Goal: Task Accomplishment & Management: Use online tool/utility

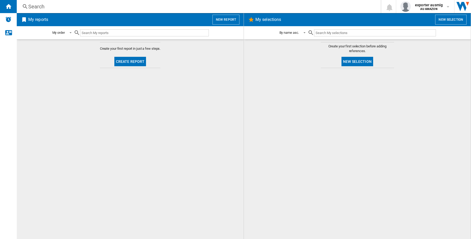
click at [227, 21] on button "New report" at bounding box center [226, 20] width 27 height 10
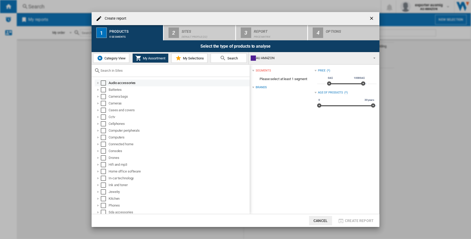
click at [102, 81] on div "Select" at bounding box center [103, 82] width 5 height 5
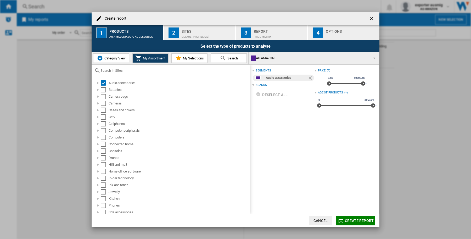
click at [185, 38] on button "2 Sites Default profile (22)" at bounding box center [200, 32] width 72 height 15
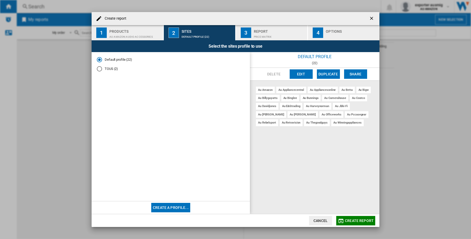
click at [141, 34] on div "AU AMAZON:Audio accessories" at bounding box center [135, 36] width 52 height 6
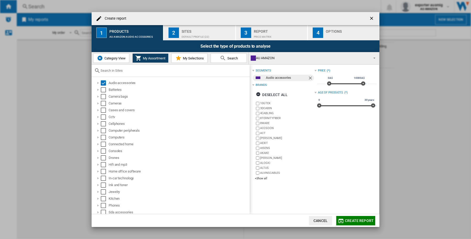
click at [262, 175] on label "ALVINSCABLES" at bounding box center [284, 173] width 59 height 5
click at [263, 178] on div "+Show all" at bounding box center [284, 179] width 59 height 4
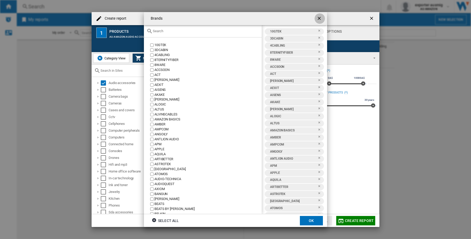
click at [318, 17] on ng-md-icon "getI18NText('BUTTONS.CLOSE_DIALOG')" at bounding box center [320, 19] width 6 height 6
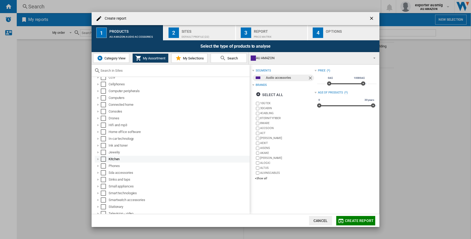
scroll to position [63, 0]
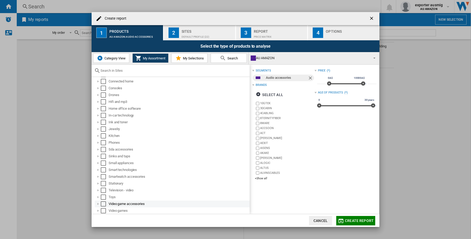
click at [104, 204] on div "Select" at bounding box center [103, 203] width 5 height 5
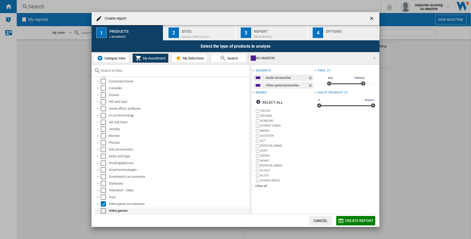
click at [104, 210] on div "Select" at bounding box center [103, 210] width 5 height 5
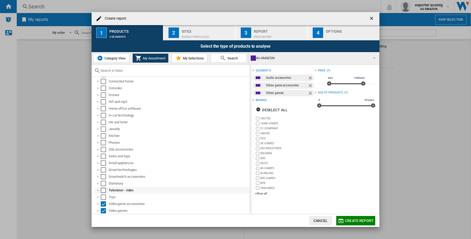
scroll to position [0, 0]
drag, startPoint x: 265, startPoint y: 191, endPoint x: 311, endPoint y: 97, distance: 104.7
click at [265, 192] on div "+Show all" at bounding box center [284, 194] width 59 height 4
click at [261, 193] on div "+Show all" at bounding box center [284, 194] width 59 height 4
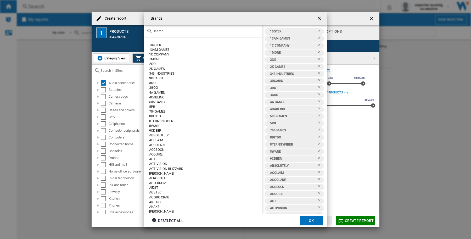
click at [256, 30] on input "{{::title}} OK ..." at bounding box center [206, 31] width 106 height 4
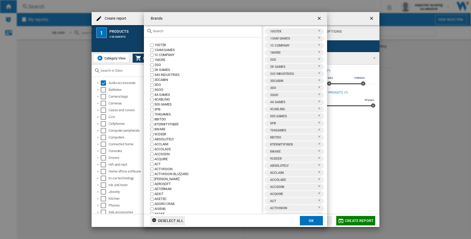
click at [163, 221] on div "Deselect all" at bounding box center [168, 220] width 32 height 9
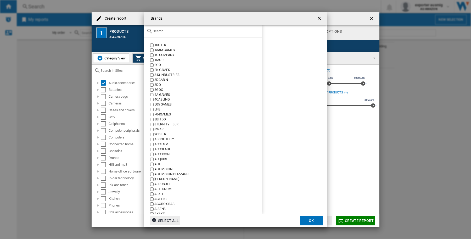
click at [178, 26] on div "{{::title}} OK ..." at bounding box center [203, 31] width 118 height 12
click at [184, 35] on div "{{::title}} OK ..." at bounding box center [203, 31] width 118 height 12
click at [183, 30] on input "{{::title}} OK ..." at bounding box center [206, 31] width 106 height 4
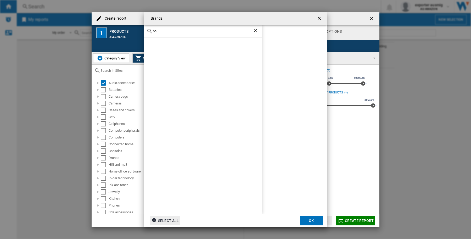
type input "b"
type input "nite"
click at [320, 17] on ng-md-icon "getI18NText('BUTTONS.CLOSE_DIALOG')" at bounding box center [320, 19] width 6 height 6
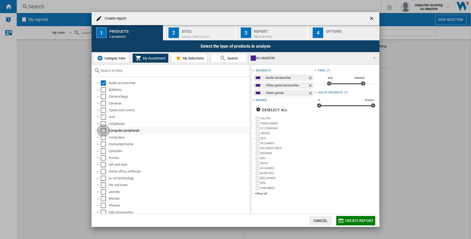
click at [104, 129] on div "Select" at bounding box center [103, 130] width 5 height 5
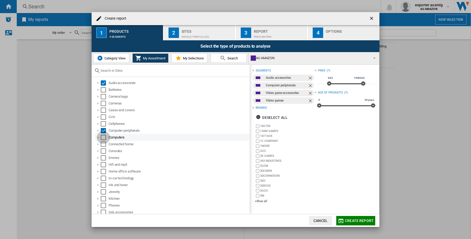
click at [101, 138] on div "Select" at bounding box center [103, 137] width 5 height 5
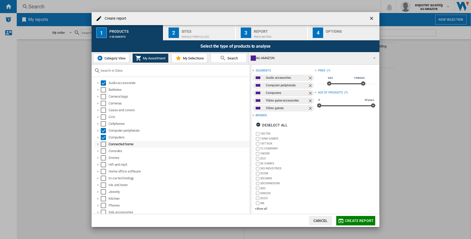
click at [105, 144] on div "Select" at bounding box center [103, 144] width 5 height 5
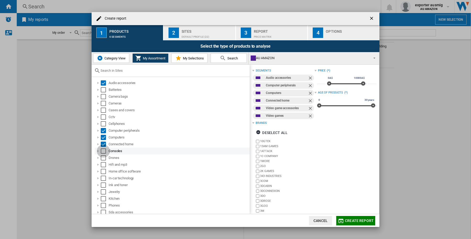
click at [101, 149] on div "Select" at bounding box center [103, 151] width 5 height 5
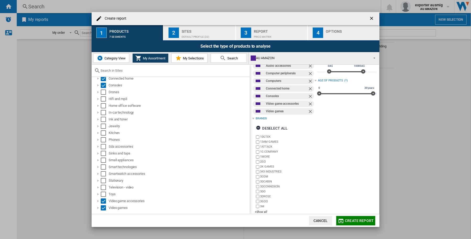
scroll to position [18, 0]
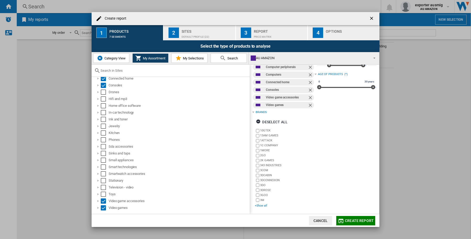
drag, startPoint x: 262, startPoint y: 204, endPoint x: 321, endPoint y: 16, distance: 196.6
click at [262, 205] on div "+Show all" at bounding box center [284, 206] width 59 height 4
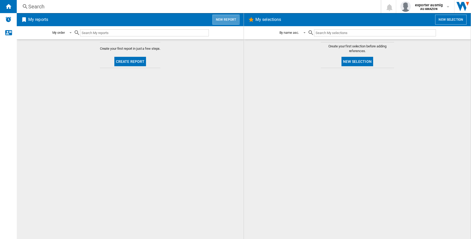
click at [216, 19] on button "New report" at bounding box center [226, 20] width 27 height 10
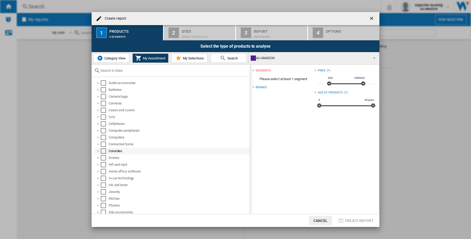
click at [102, 151] on div "Select" at bounding box center [103, 151] width 5 height 5
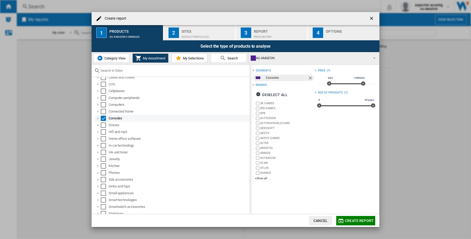
scroll to position [63, 0]
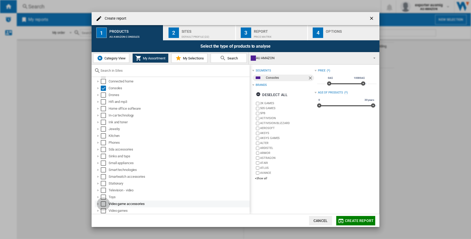
click at [104, 204] on div "Select" at bounding box center [103, 203] width 5 height 5
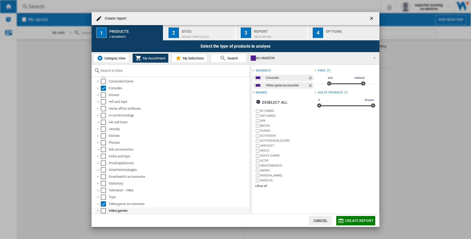
click at [104, 209] on div "Select" at bounding box center [103, 210] width 5 height 5
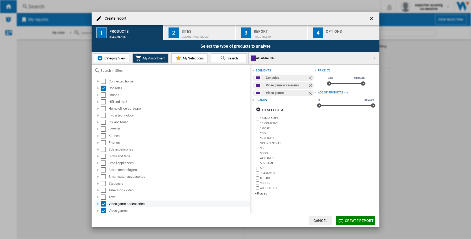
click at [105, 202] on div "Select" at bounding box center [103, 203] width 5 height 5
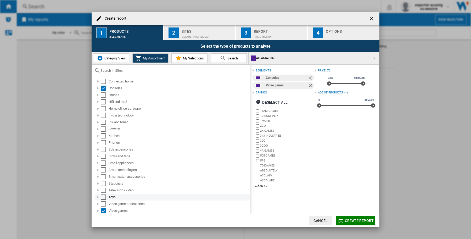
click at [104, 196] on div "Select" at bounding box center [103, 197] width 5 height 5
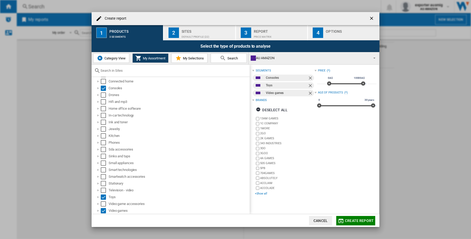
click at [267, 194] on div "+Show all" at bounding box center [284, 194] width 59 height 4
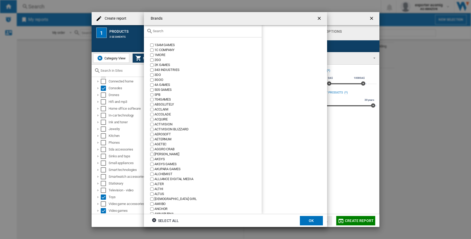
click at [168, 31] on input "{{::title}} OK ..." at bounding box center [206, 31] width 106 height 4
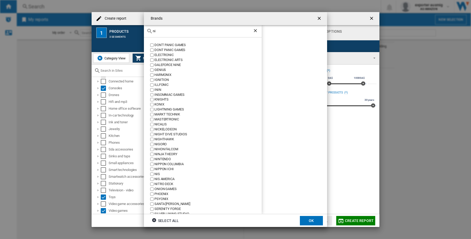
type input "n"
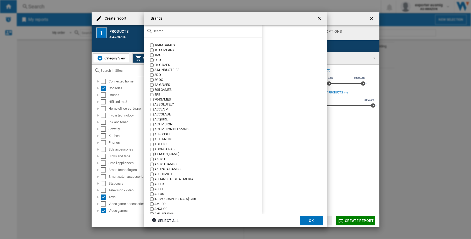
click at [348, 126] on div "Brands 13AM GAMES 1C COMPANY 1MORE 2GO 2K GAMES 343 INDUSTRIES 3DO 3GOO 4A GAME…" at bounding box center [235, 119] width 471 height 239
click at [320, 20] on ng-md-icon "getI18NText('BUTTONS.CLOSE_DIALOG')" at bounding box center [320, 19] width 6 height 6
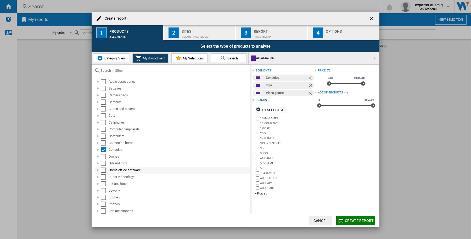
scroll to position [0, 0]
drag, startPoint x: 104, startPoint y: 82, endPoint x: 106, endPoint y: 88, distance: 6.0
click at [104, 82] on div "Select" at bounding box center [103, 82] width 5 height 5
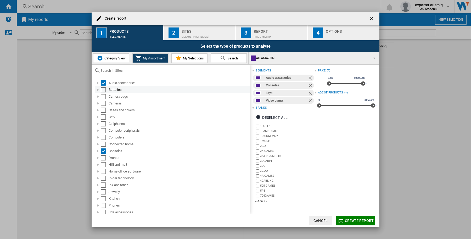
drag, startPoint x: 106, startPoint y: 88, endPoint x: 105, endPoint y: 91, distance: 3.6
click at [106, 88] on md-checkbox "Select" at bounding box center [105, 89] width 8 height 5
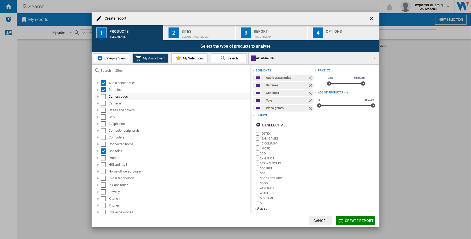
drag, startPoint x: 104, startPoint y: 95, endPoint x: 104, endPoint y: 99, distance: 3.9
click at [104, 96] on div "Select" at bounding box center [103, 96] width 5 height 5
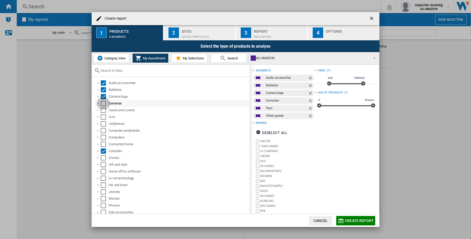
click at [104, 103] on div "Select" at bounding box center [103, 103] width 5 height 5
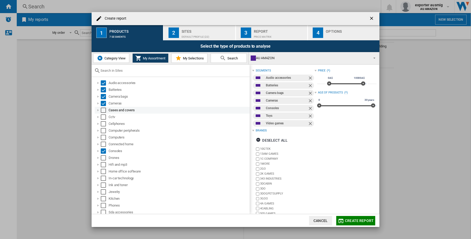
click at [104, 109] on div "Select" at bounding box center [103, 110] width 5 height 5
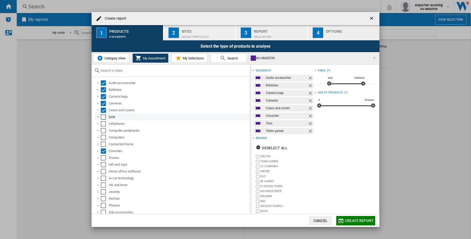
click at [103, 115] on div "Select" at bounding box center [103, 116] width 5 height 5
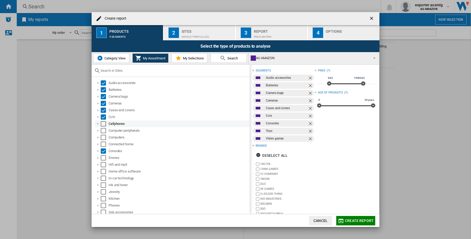
click at [103, 123] on div "Select" at bounding box center [103, 123] width 5 height 5
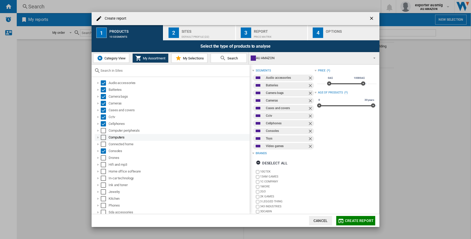
drag, startPoint x: 102, startPoint y: 130, endPoint x: 104, endPoint y: 136, distance: 6.9
click at [102, 130] on div "Select" at bounding box center [103, 130] width 5 height 5
drag, startPoint x: 104, startPoint y: 135, endPoint x: 104, endPoint y: 140, distance: 5.0
click at [103, 136] on div "Select" at bounding box center [103, 137] width 5 height 5
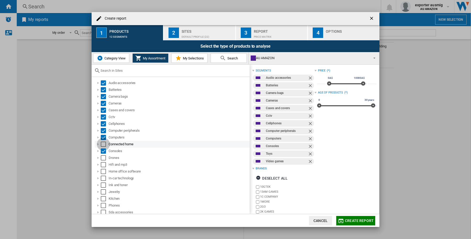
click at [102, 145] on div "Select" at bounding box center [103, 144] width 5 height 5
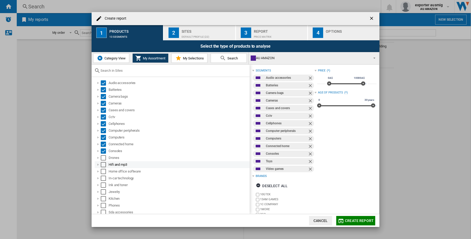
drag, startPoint x: 102, startPoint y: 157, endPoint x: 102, endPoint y: 167, distance: 10.0
click at [102, 158] on div "Select" at bounding box center [103, 157] width 5 height 5
click at [102, 167] on div "Select" at bounding box center [103, 164] width 5 height 5
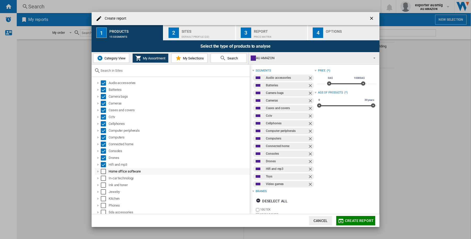
click at [104, 172] on div "Select" at bounding box center [103, 171] width 5 height 5
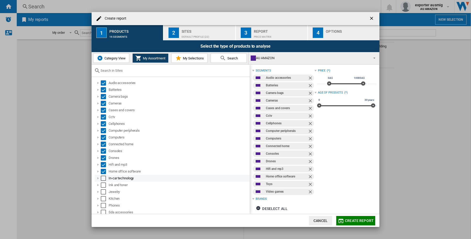
click at [104, 177] on div "Select" at bounding box center [103, 178] width 5 height 5
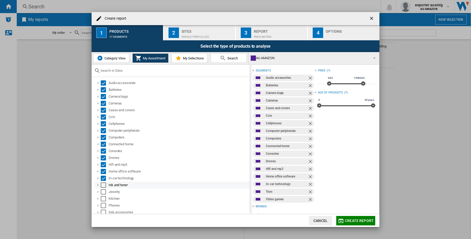
drag, startPoint x: 104, startPoint y: 183, endPoint x: 104, endPoint y: 188, distance: 5.2
click at [104, 183] on div "Select" at bounding box center [103, 185] width 5 height 5
drag, startPoint x: 103, startPoint y: 192, endPoint x: 104, endPoint y: 196, distance: 3.7
click at [103, 192] on div "Select" at bounding box center [103, 191] width 5 height 5
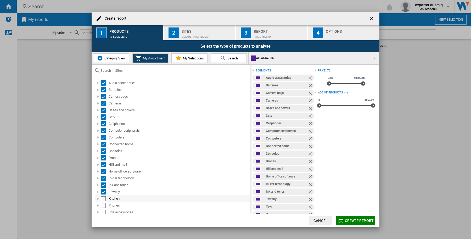
click at [104, 198] on div "Select" at bounding box center [103, 198] width 5 height 5
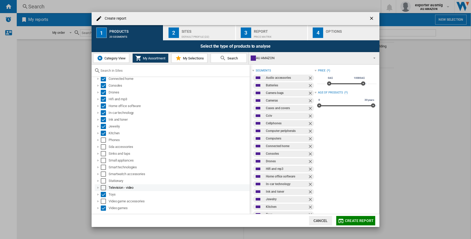
scroll to position [66, 0]
click at [106, 138] on div "Select" at bounding box center [103, 139] width 5 height 5
click at [103, 146] on div "Select" at bounding box center [103, 146] width 5 height 5
click at [105, 155] on div "Select" at bounding box center [103, 153] width 5 height 5
click at [106, 160] on md-checkbox "Select" at bounding box center [105, 160] width 8 height 5
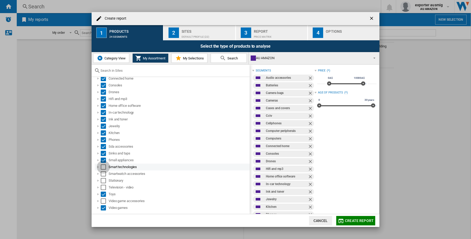
click at [104, 166] on div "Select" at bounding box center [103, 166] width 5 height 5
click at [103, 171] on div "Select" at bounding box center [103, 173] width 5 height 5
click at [103, 179] on div "Select" at bounding box center [103, 180] width 5 height 5
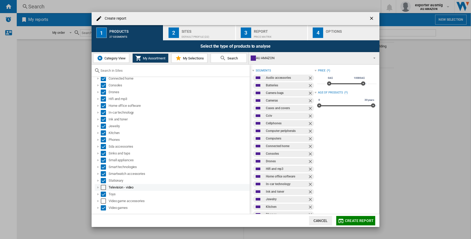
click at [104, 187] on div "Select" at bounding box center [103, 187] width 5 height 5
click at [105, 200] on div "Select" at bounding box center [103, 201] width 5 height 5
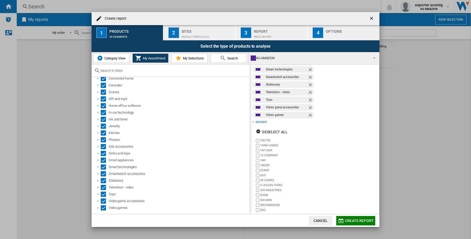
scroll to position [185, 0]
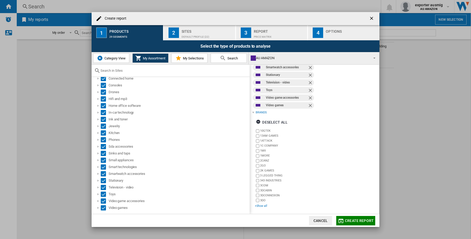
click at [267, 206] on div "+Show all" at bounding box center [284, 206] width 59 height 4
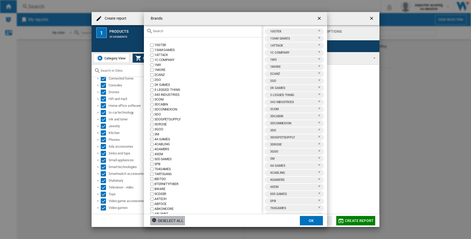
click at [168, 219] on div "Deselect all" at bounding box center [168, 220] width 32 height 9
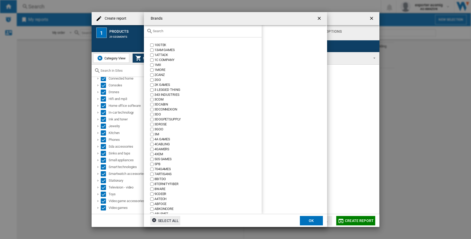
click at [169, 30] on input "{{::title}} OK ..." at bounding box center [206, 31] width 106 height 4
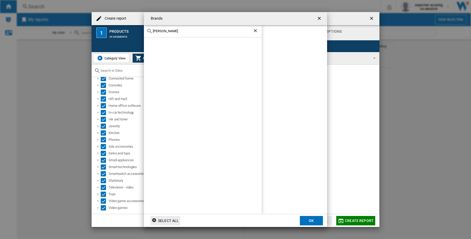
type input "niten"
click at [413, 60] on div "Brands niten Select all OK" at bounding box center [235, 119] width 471 height 239
click at [318, 17] on ng-md-icon "getI18NText('BUTTONS.CLOSE_DIALOG')" at bounding box center [320, 19] width 6 height 6
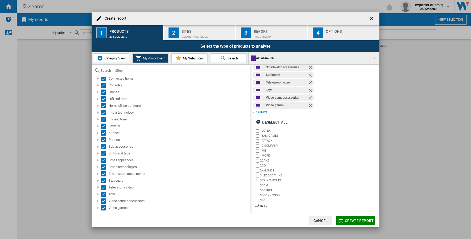
drag, startPoint x: 369, startPoint y: 17, endPoint x: 324, endPoint y: 1, distance: 47.7
click at [370, 17] on ng-md-icon "getI18NText('BUTTONS.CLOSE_DIALOG')" at bounding box center [372, 19] width 6 height 6
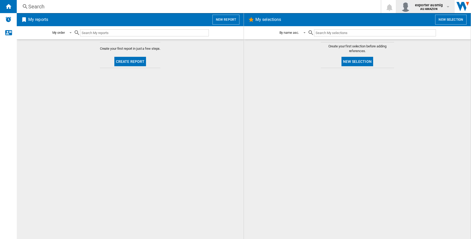
click at [423, 8] on b "AU AMAZON" at bounding box center [429, 8] width 17 height 3
click at [426, 43] on button "Logout" at bounding box center [423, 46] width 50 height 10
